Goal: Task Accomplishment & Management: Complete application form

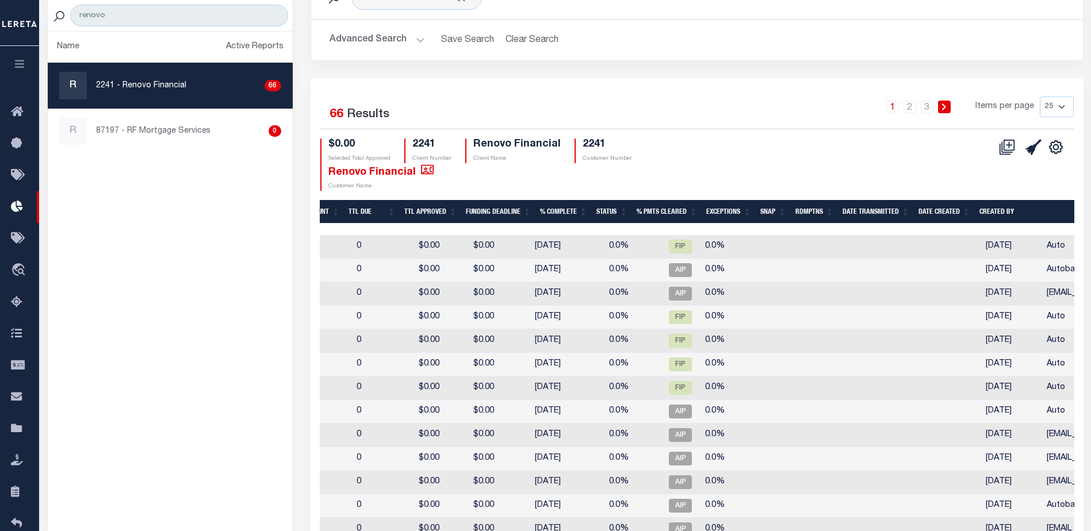
scroll to position [0, 403]
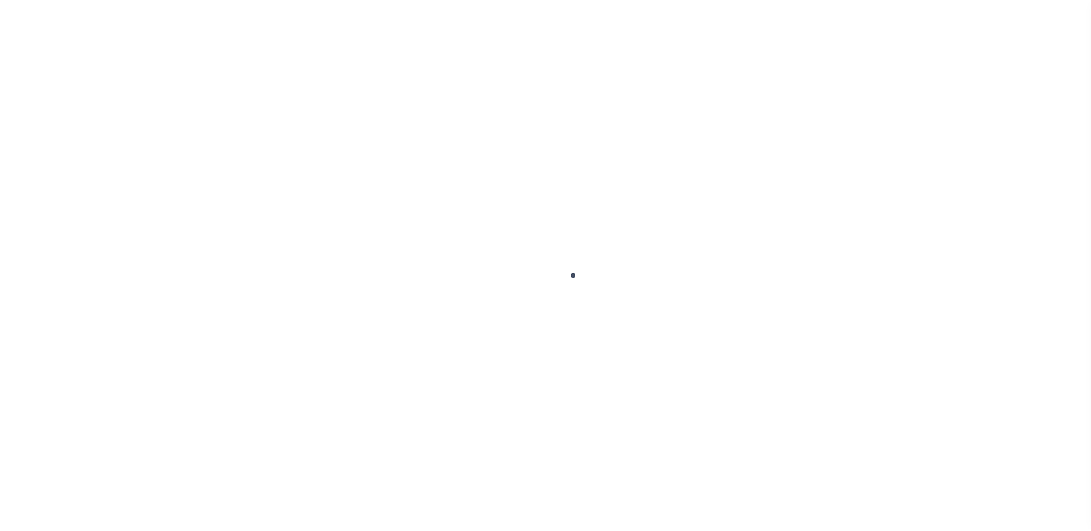
scroll to position [29, 0]
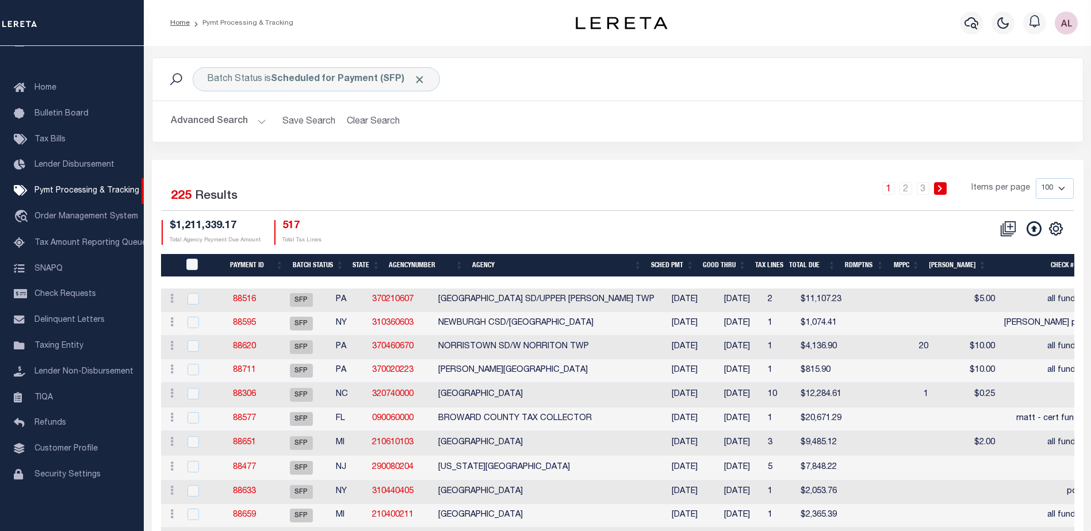
click at [365, 266] on th "State" at bounding box center [366, 266] width 36 height 24
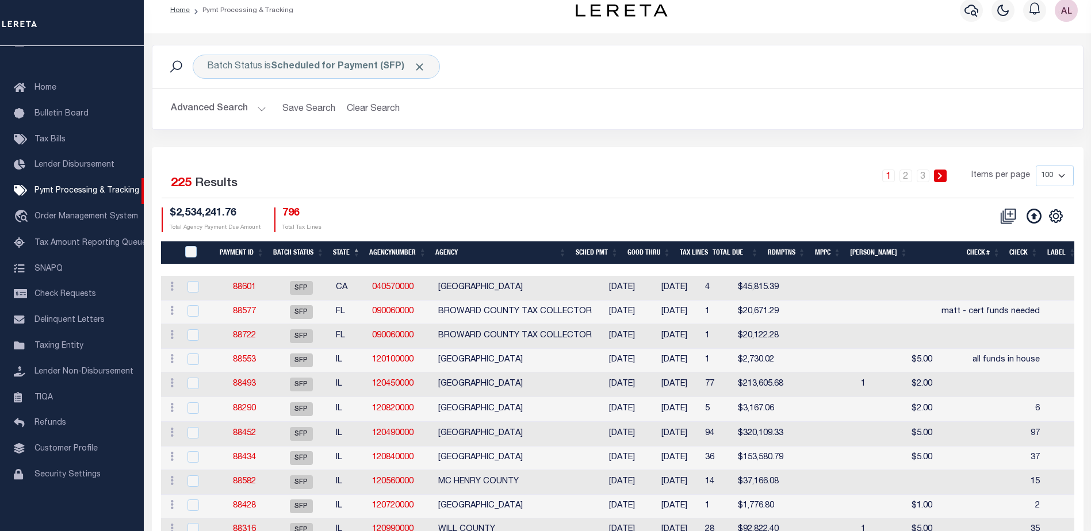
scroll to position [0, 0]
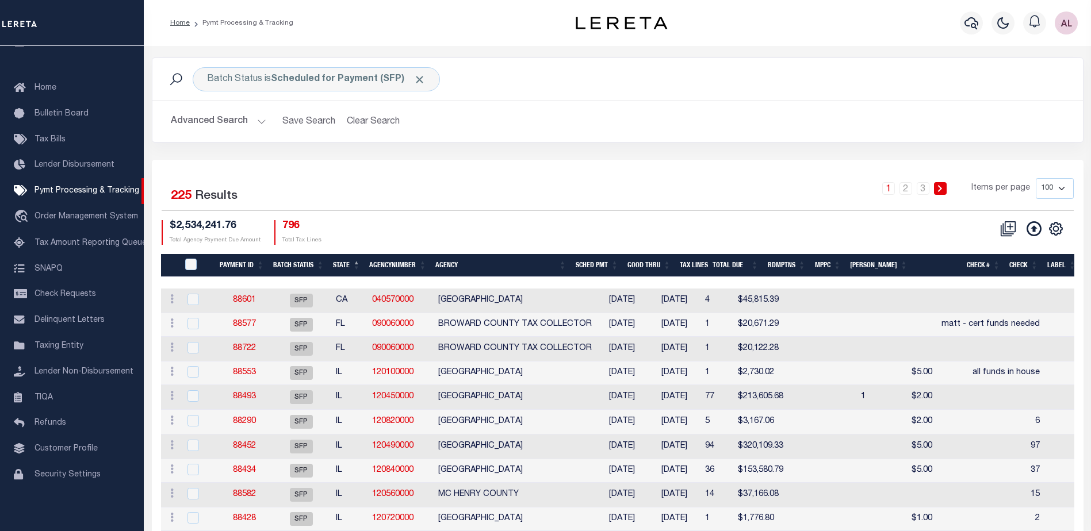
click at [1056, 188] on select "100 200 500 1000" at bounding box center [1055, 188] width 38 height 21
select select "1000"
click at [1036, 178] on select "100 200 500 1000" at bounding box center [1055, 188] width 38 height 21
drag, startPoint x: 808, startPoint y: 170, endPoint x: 840, endPoint y: 166, distance: 31.2
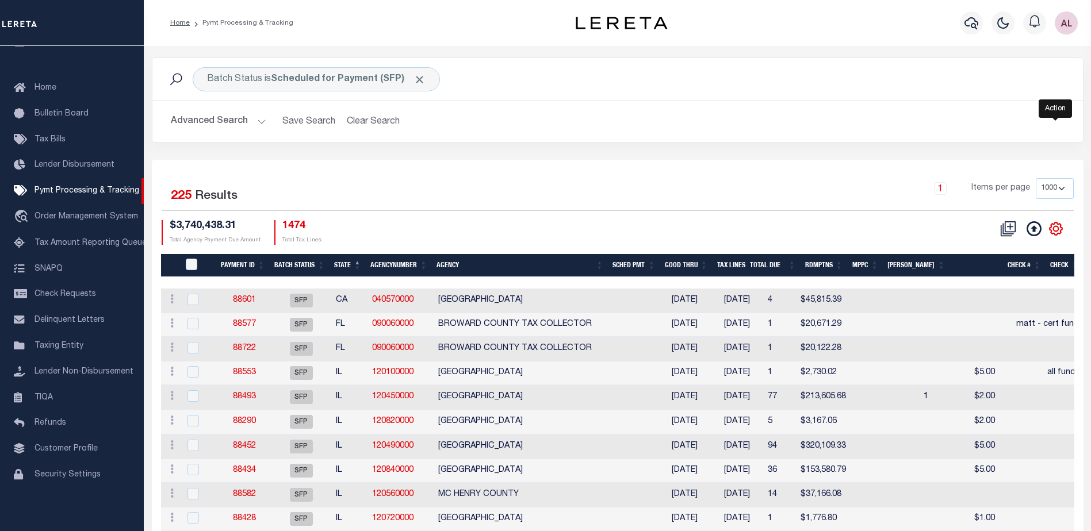
click at [1055, 227] on icon "" at bounding box center [1055, 228] width 5 height 5
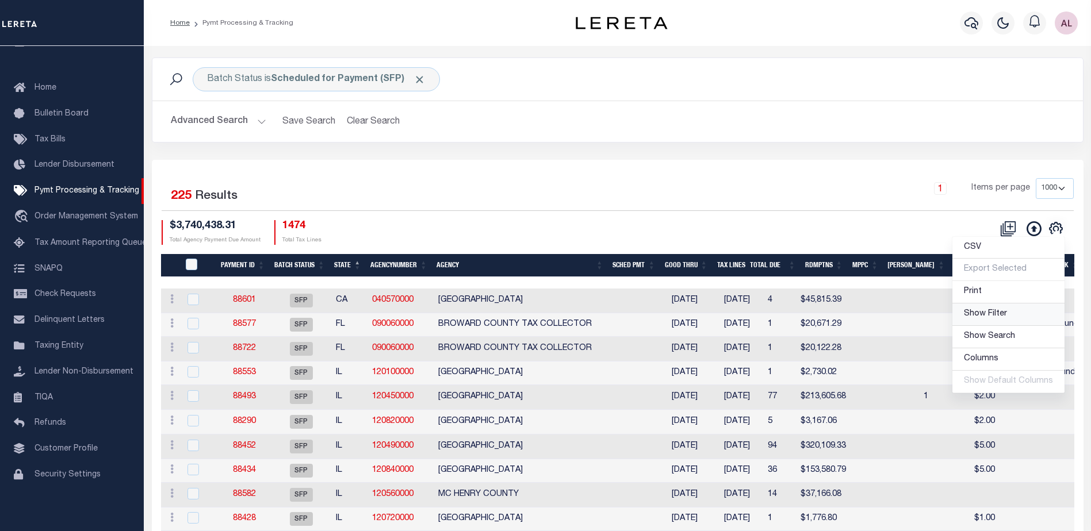
click at [976, 317] on span "Show Filter" at bounding box center [985, 314] width 43 height 8
select select
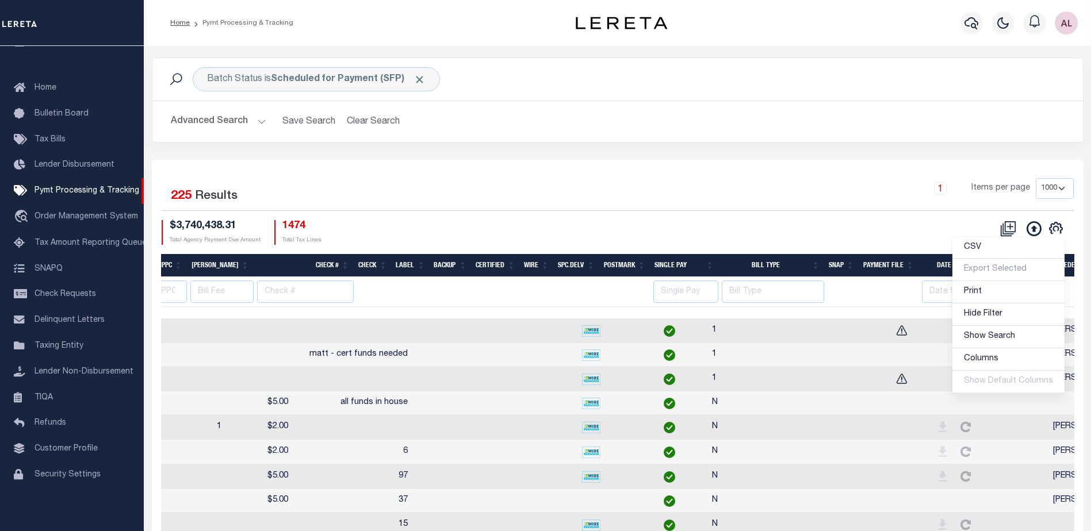
scroll to position [0, 867]
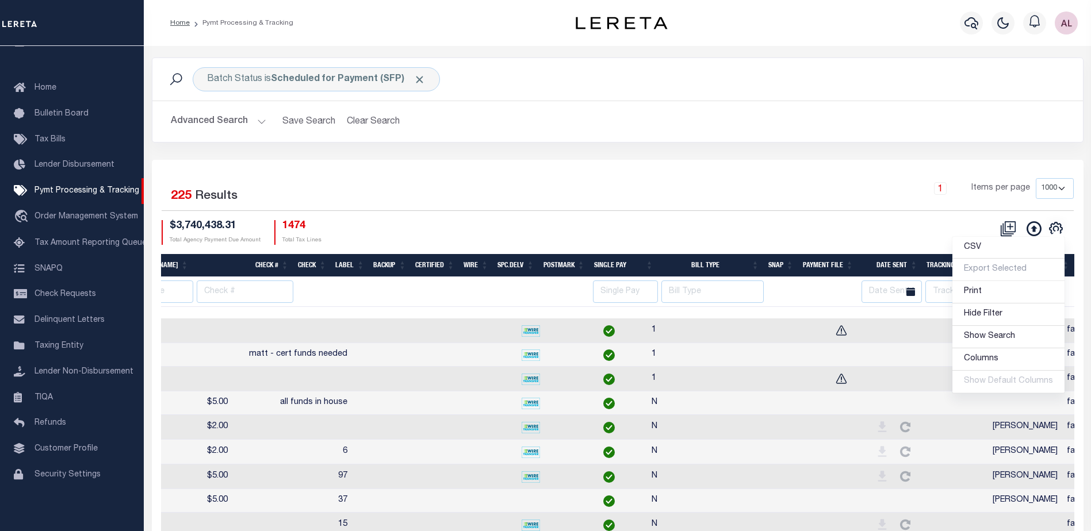
click at [924, 363] on td at bounding box center [956, 355] width 64 height 24
checkbox input "true"
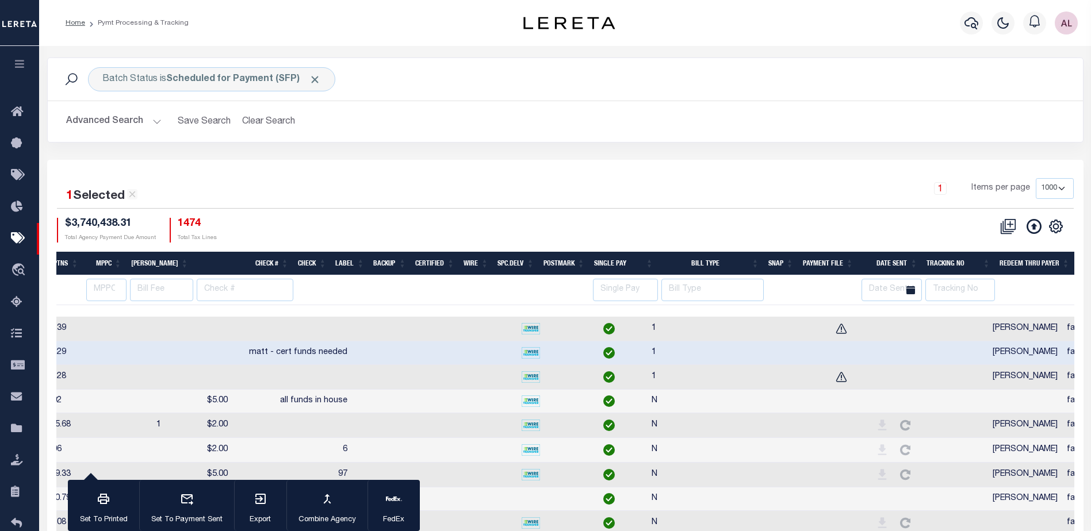
scroll to position [0, 762]
click at [957, 292] on input "text" at bounding box center [959, 290] width 69 height 22
type input "Audria"
select select
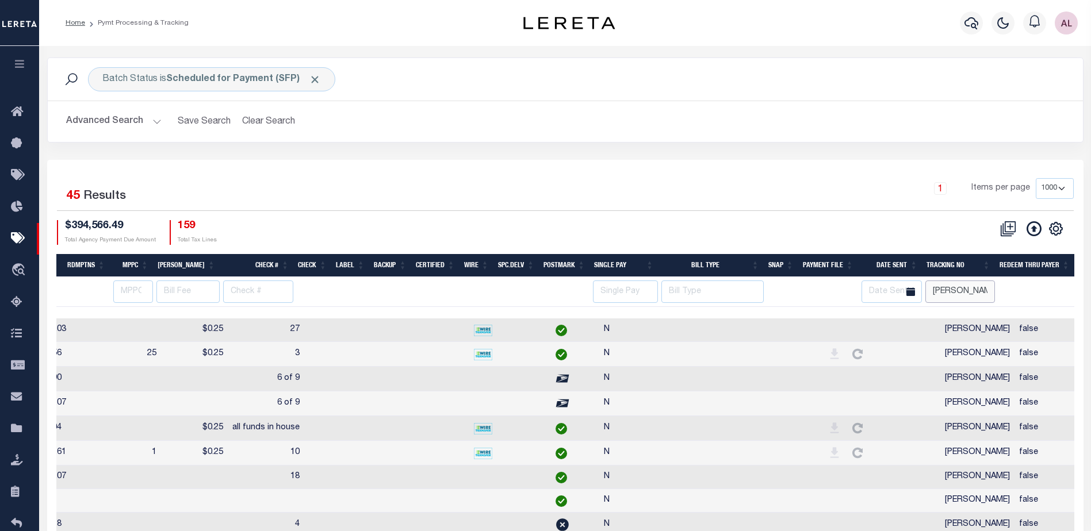
scroll to position [0, 730]
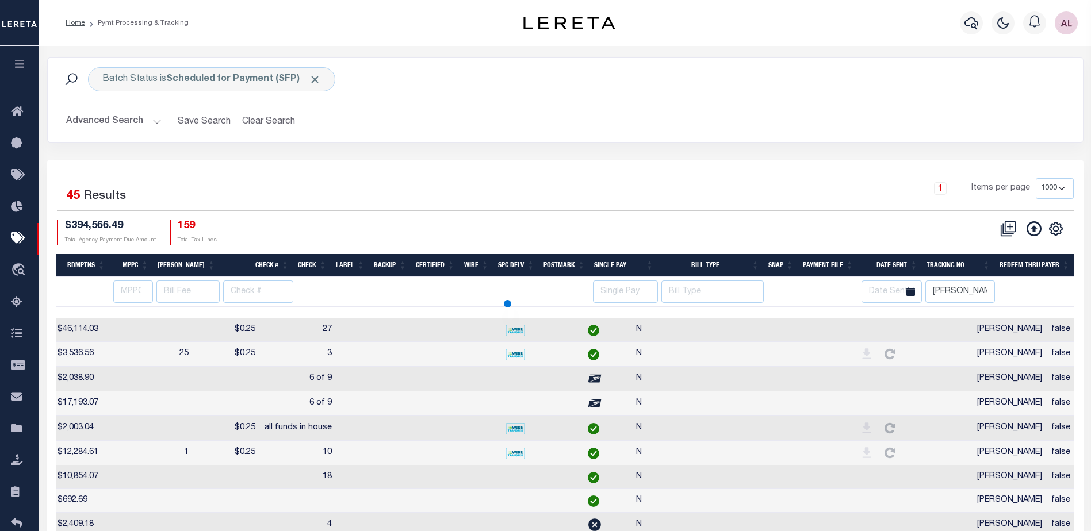
select select
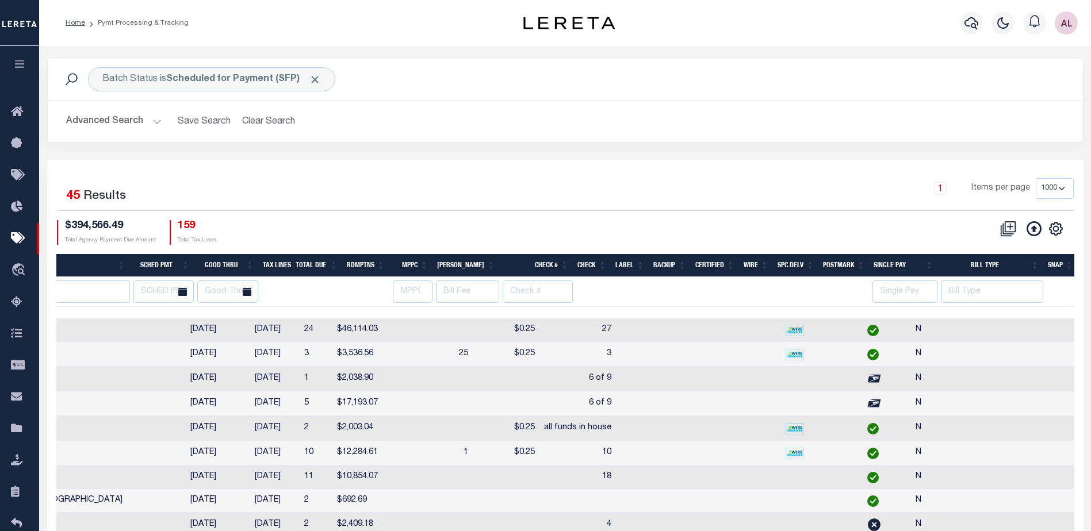
scroll to position [0, 0]
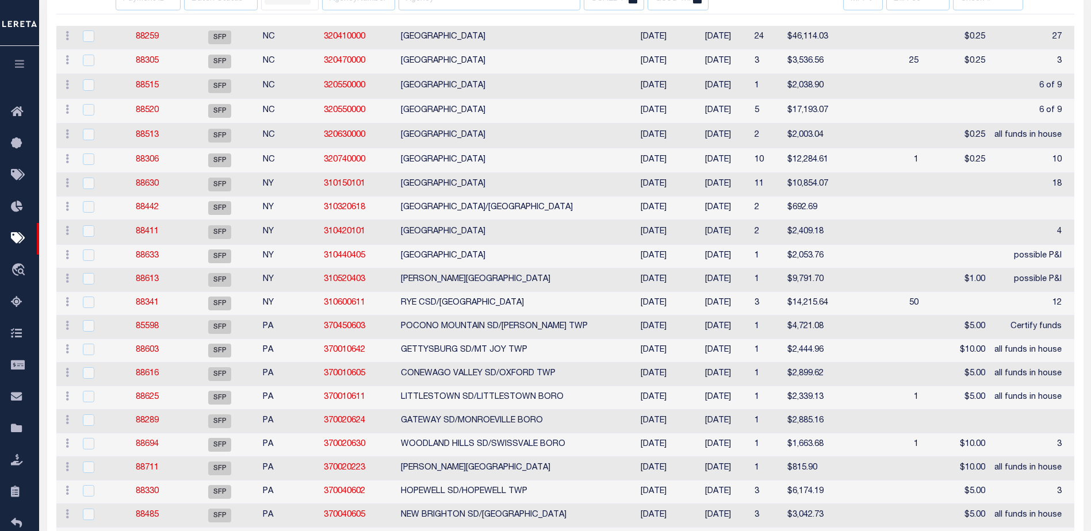
select select
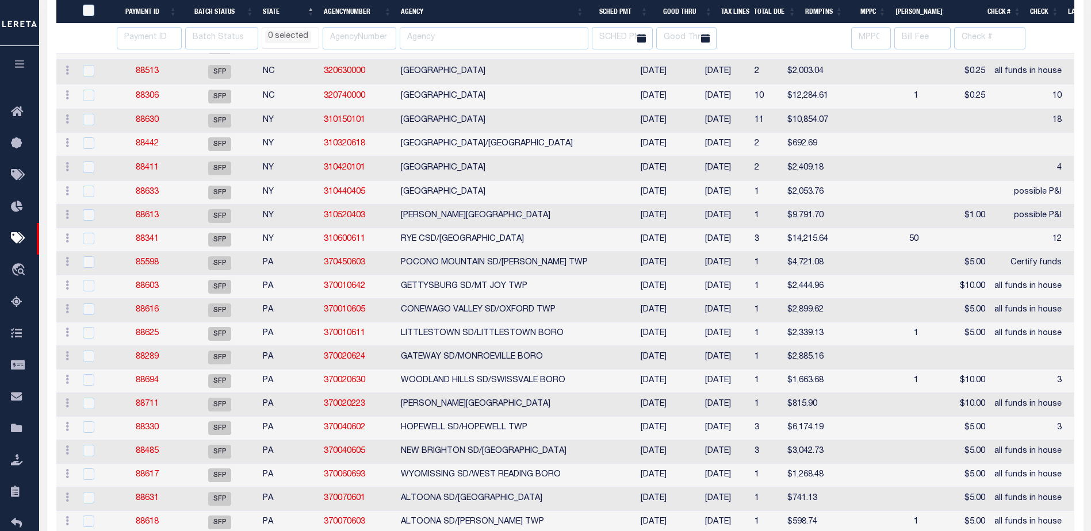
select select
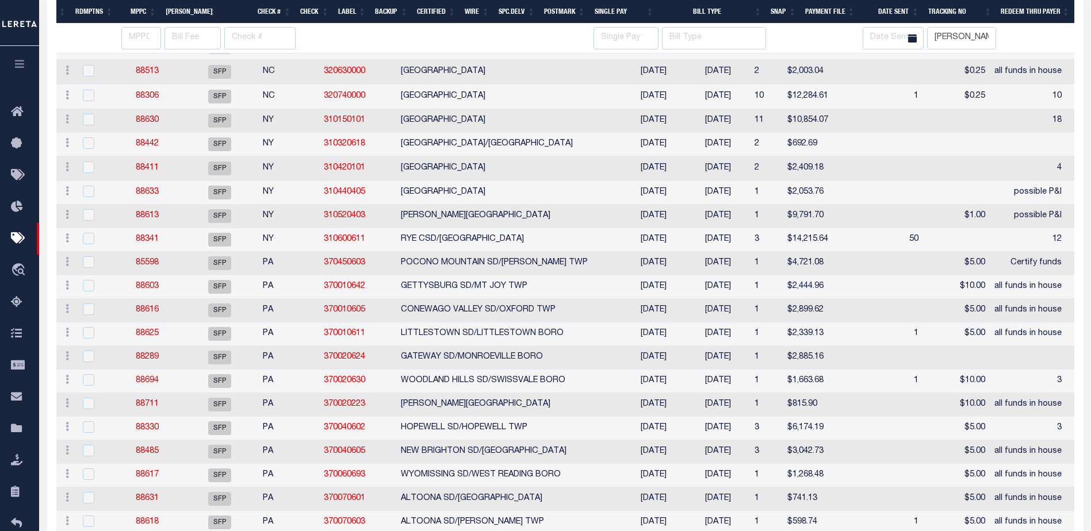
select select
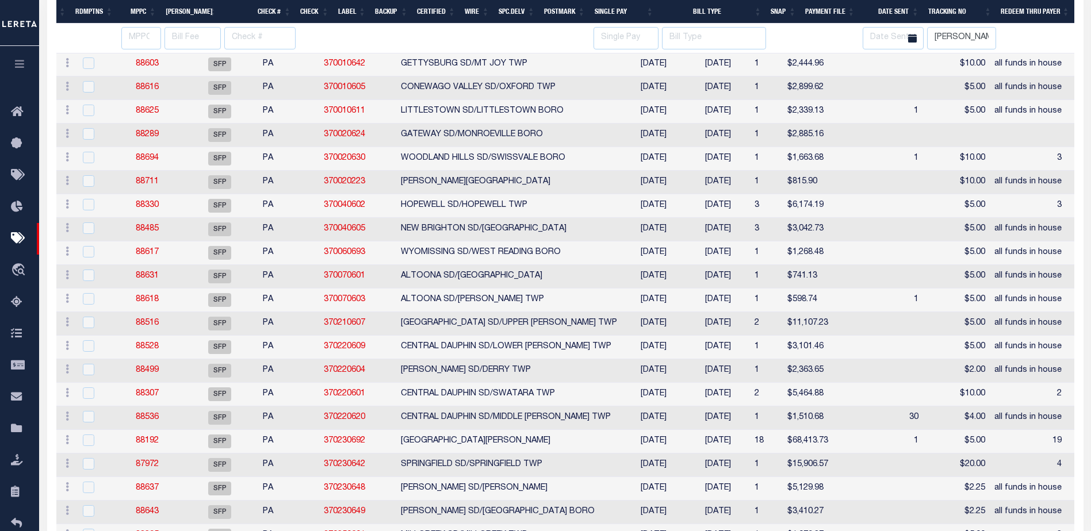
select select
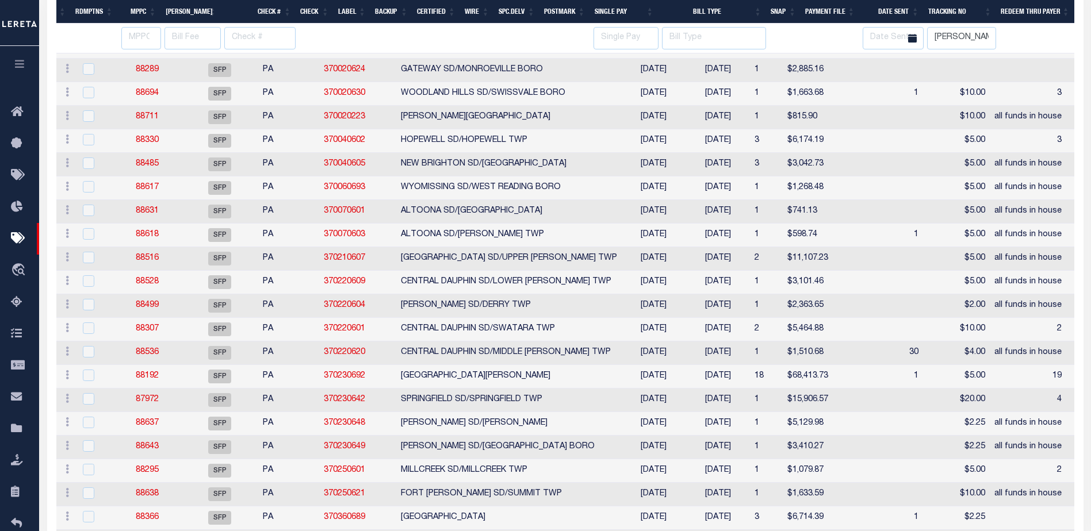
select select
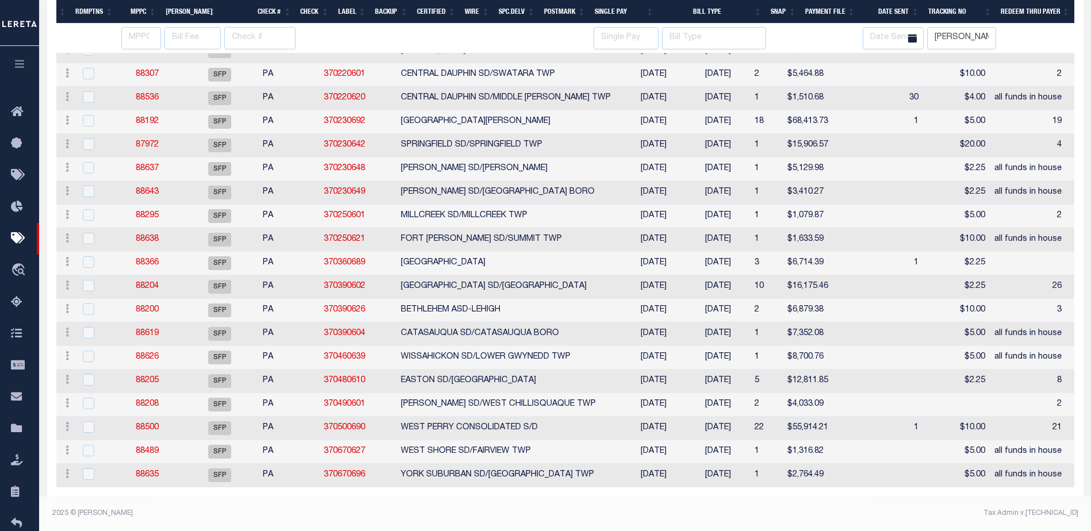
select select
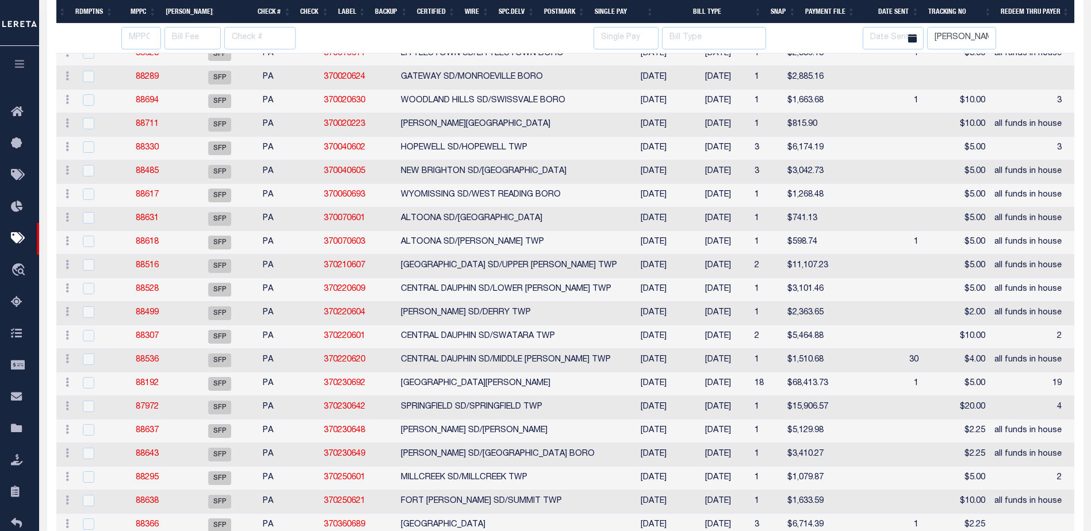
select select
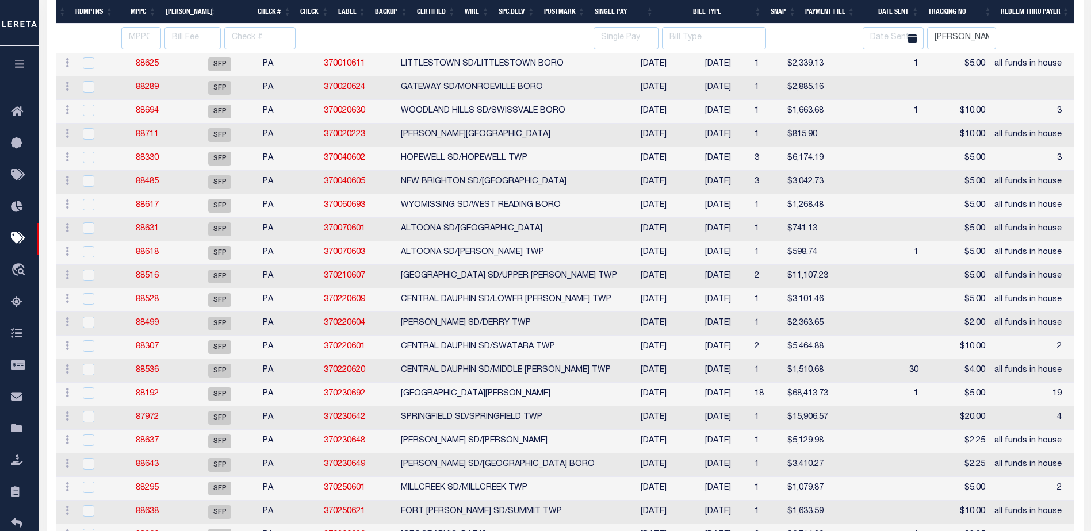
select select
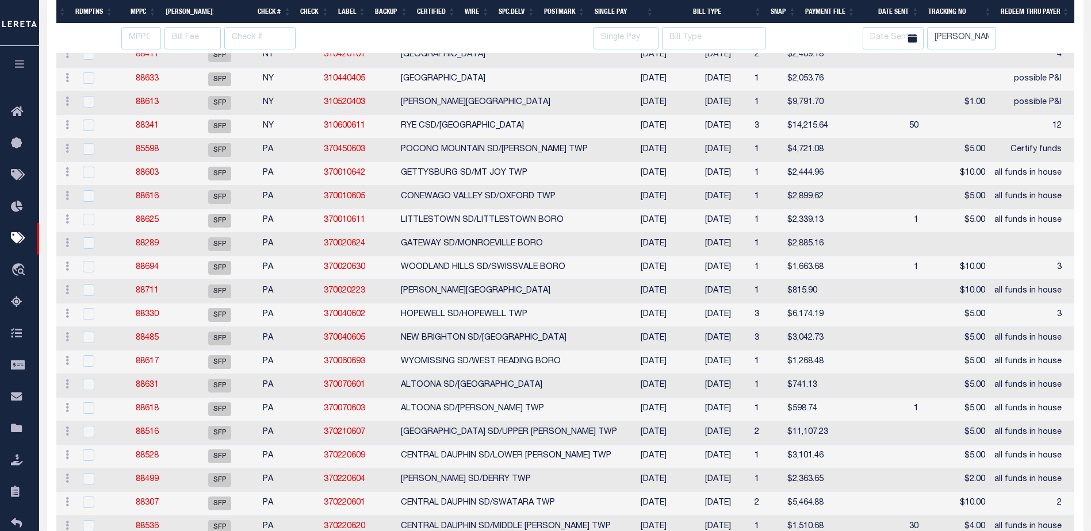
select select
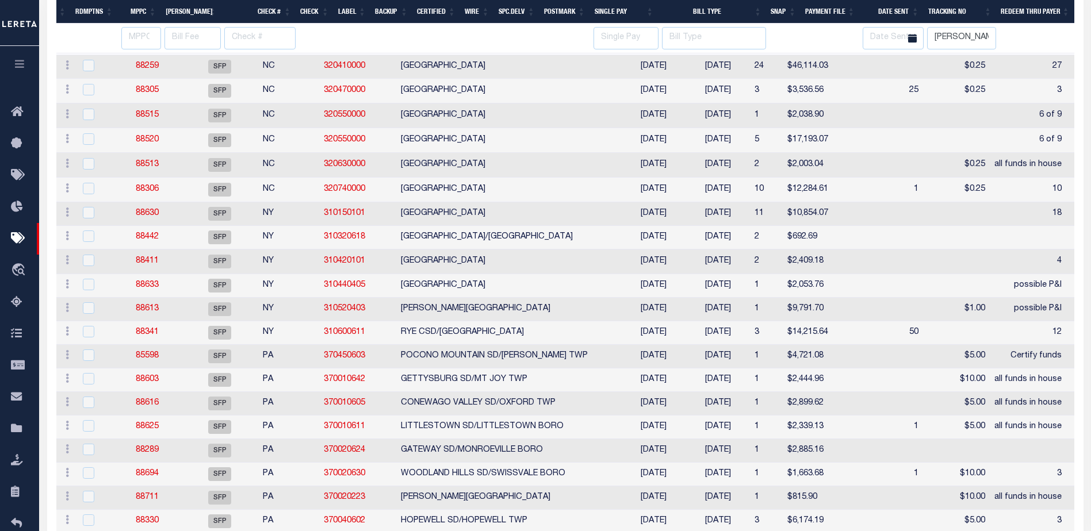
select select
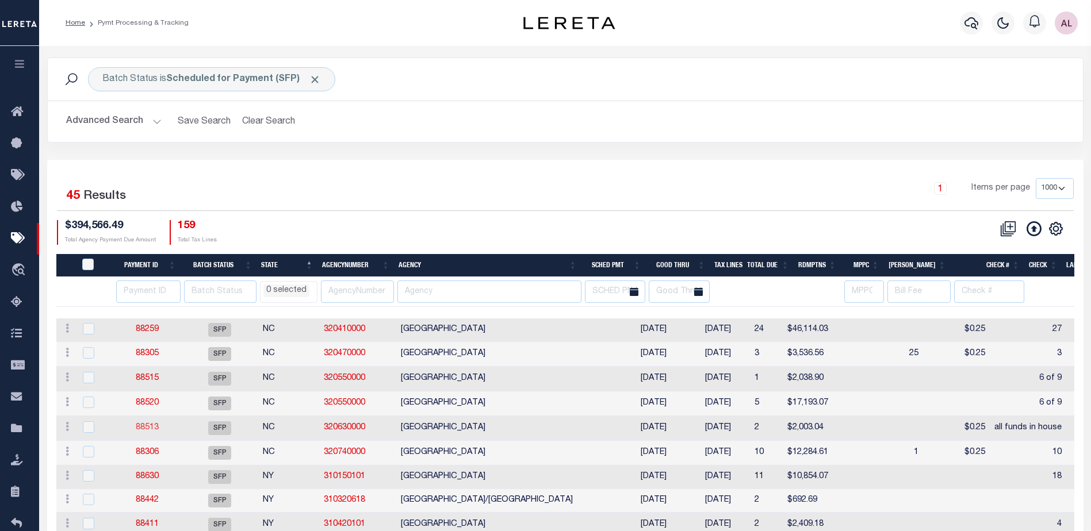
click at [145, 432] on link "88513" at bounding box center [147, 428] width 23 height 8
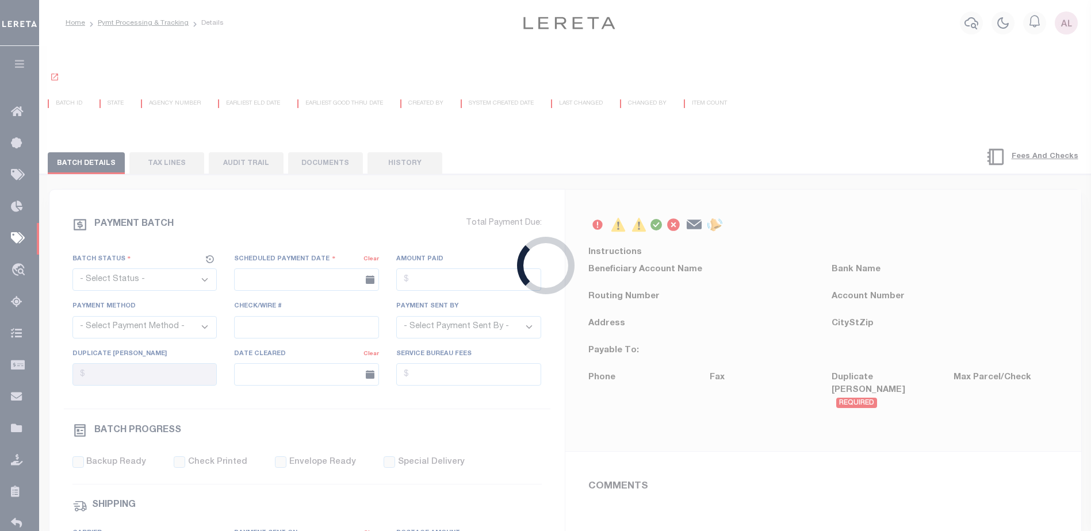
select select "SFP"
type input "08/26/2025"
type input "all funds in house"
type input "AUDRIA"
type input "N"
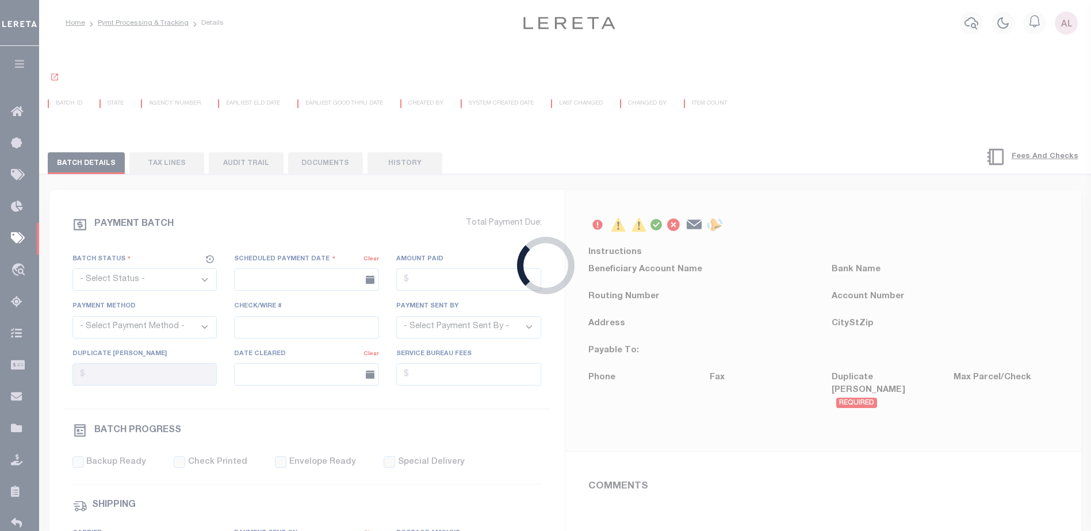
radio input "true"
